Goal: Task Accomplishment & Management: Use online tool/utility

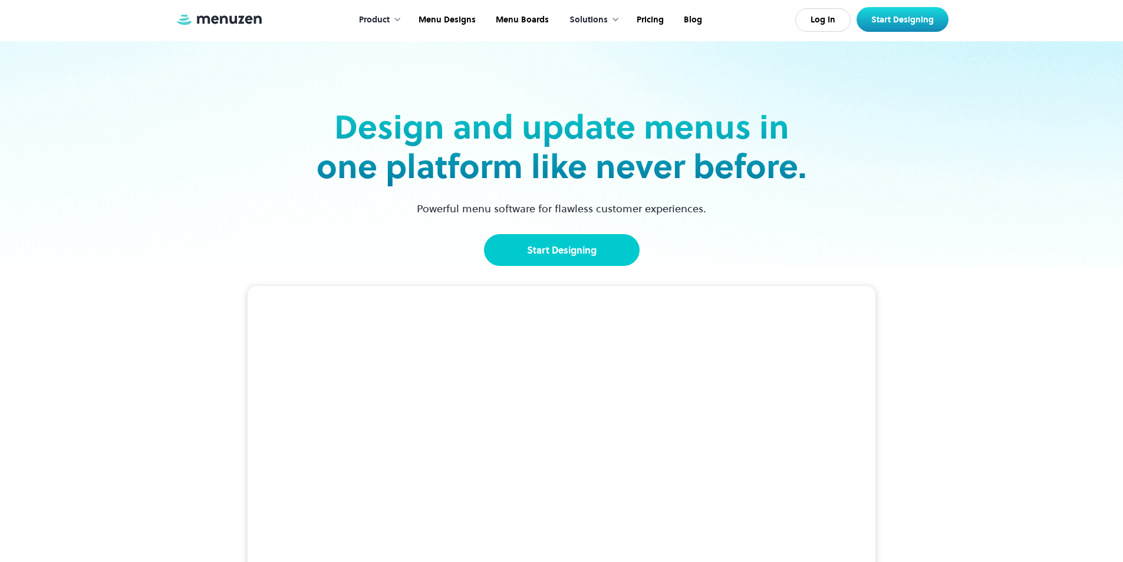
click at [554, 250] on link "Start Designing" at bounding box center [562, 250] width 156 height 32
click at [575, 248] on link "Start Designing" at bounding box center [562, 250] width 156 height 32
